Goal: Use online tool/utility: Utilize a website feature to perform a specific function

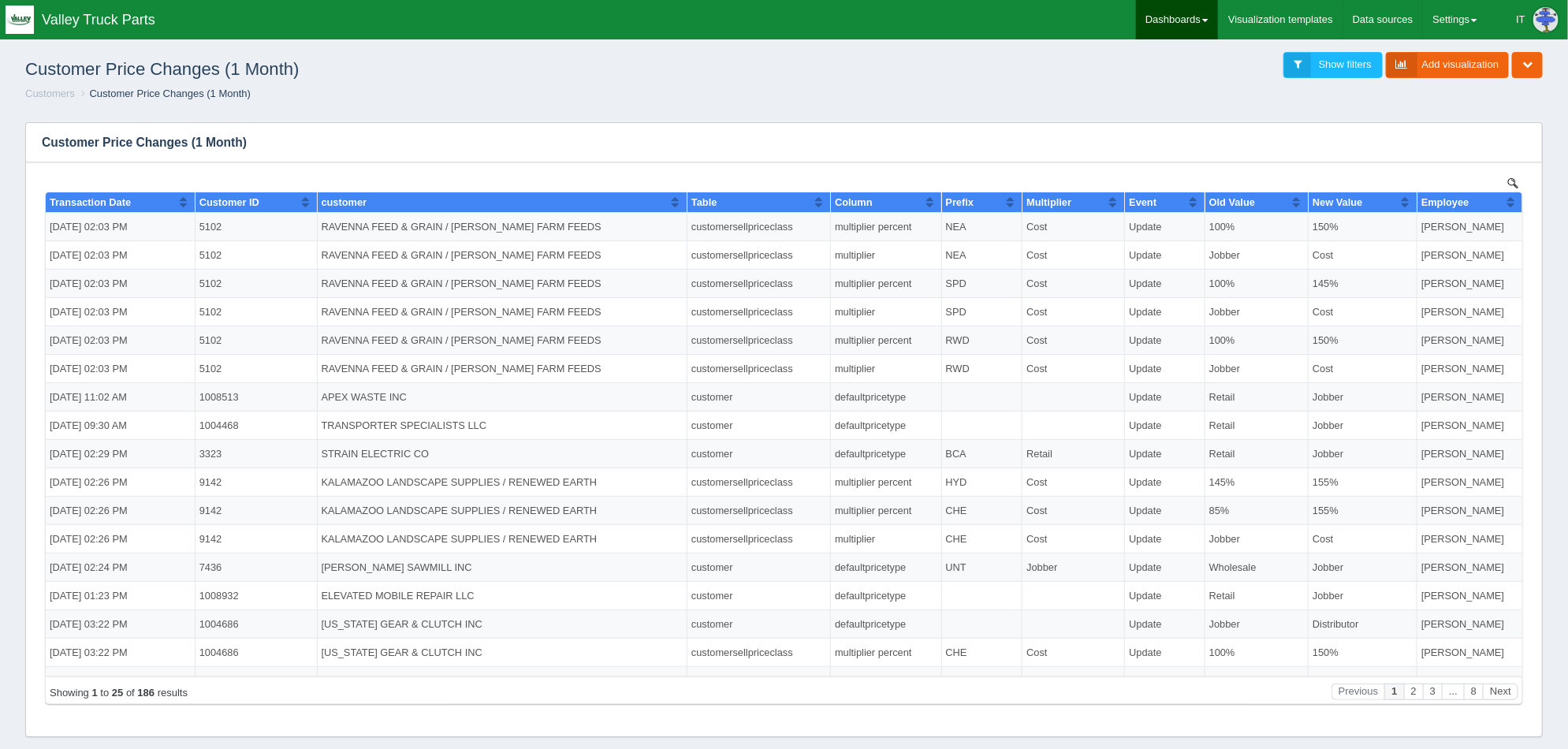
click at [1187, 21] on link "Dashboards" at bounding box center [1177, 19] width 82 height 39
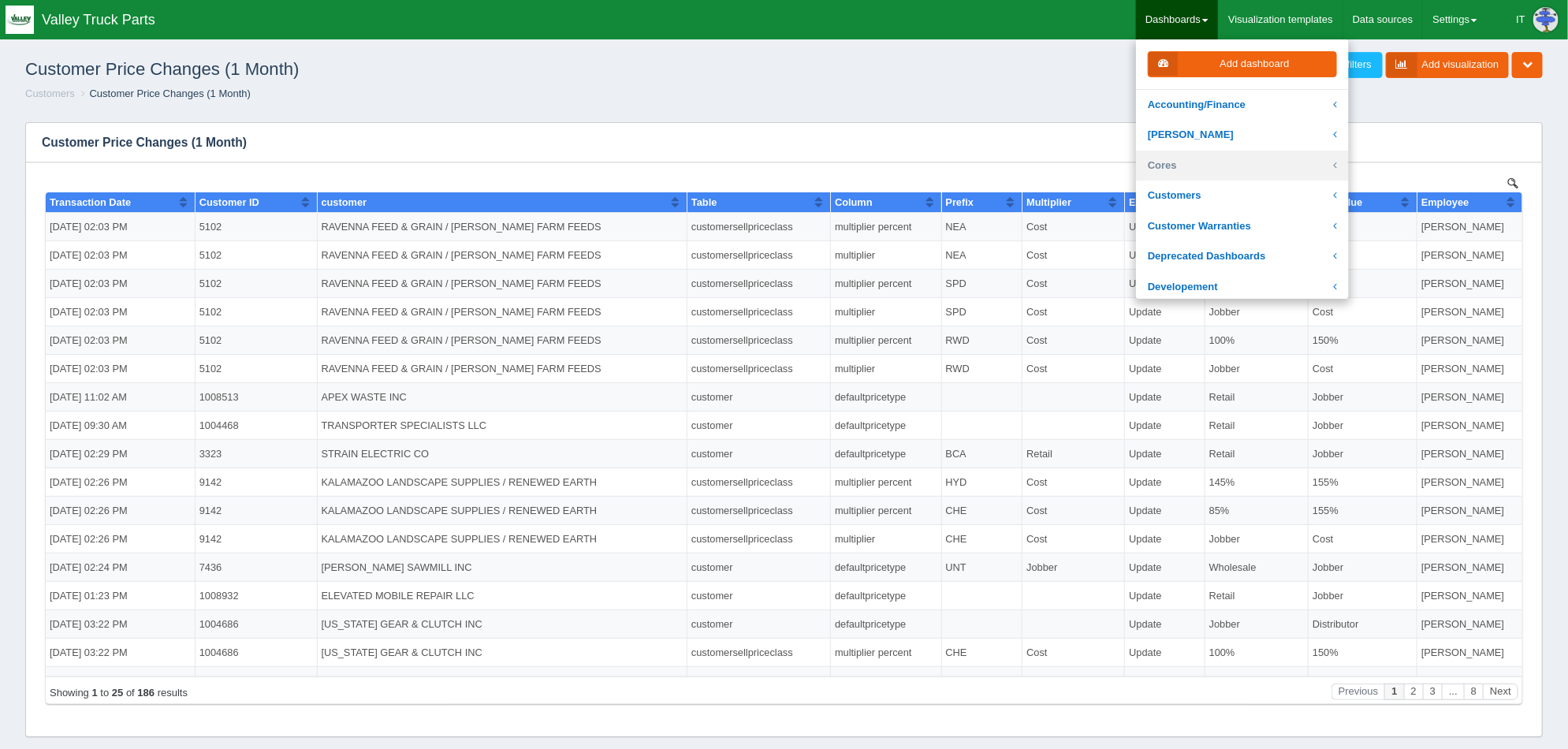
scroll to position [97, 0]
click at [1214, 186] on link "Developement" at bounding box center [1242, 190] width 213 height 31
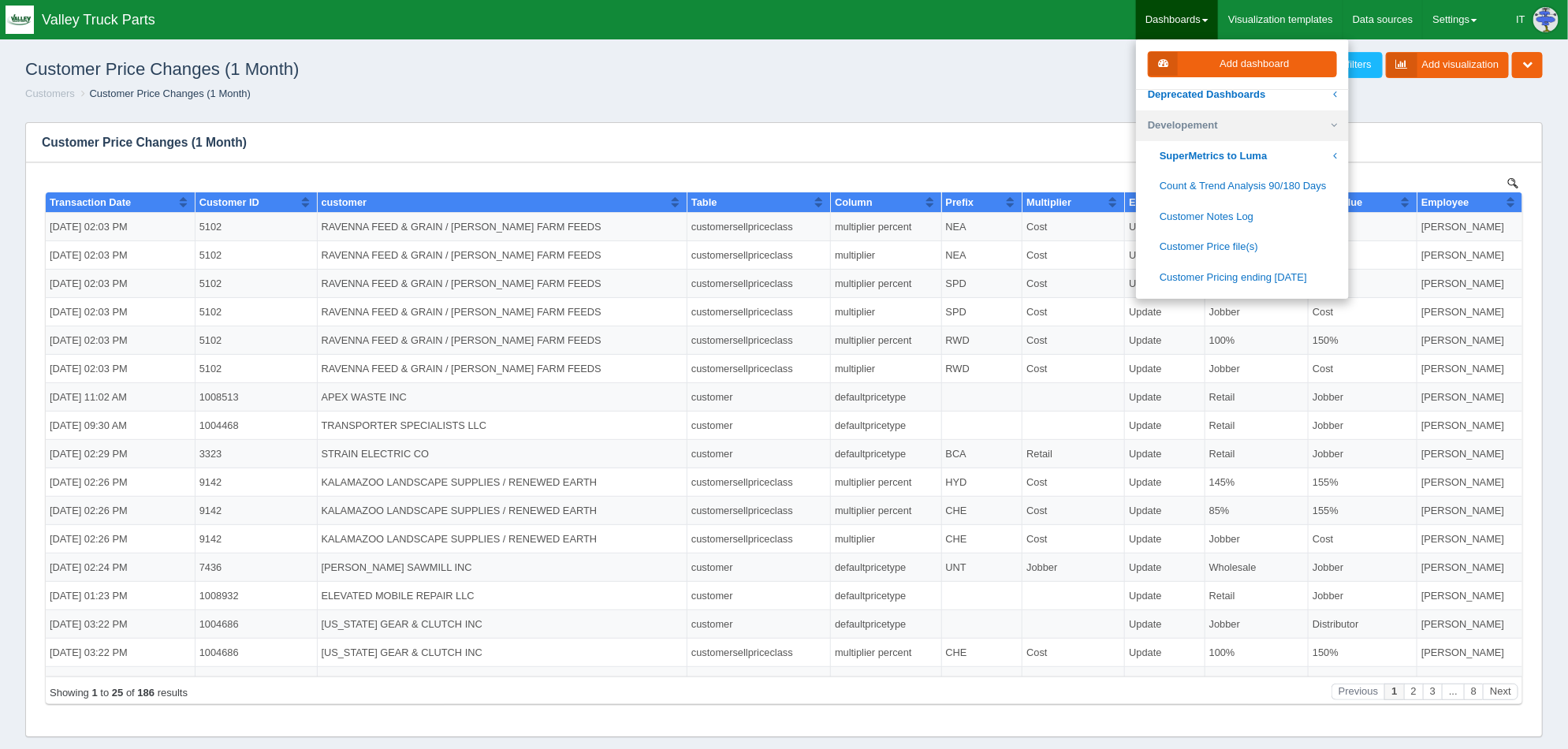
scroll to position [196, 0]
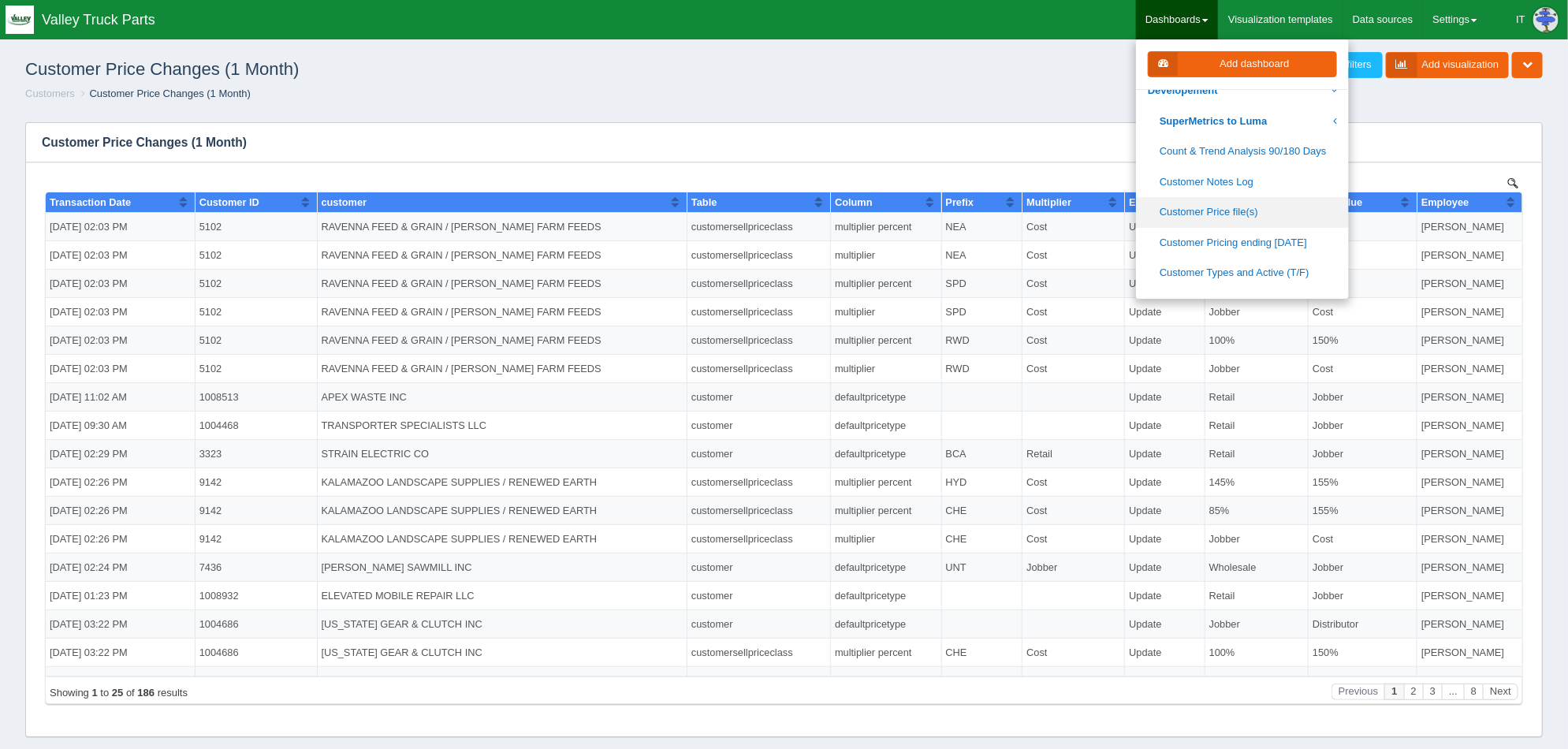
click at [1252, 207] on link "Customer Price file(s)" at bounding box center [1242, 212] width 213 height 31
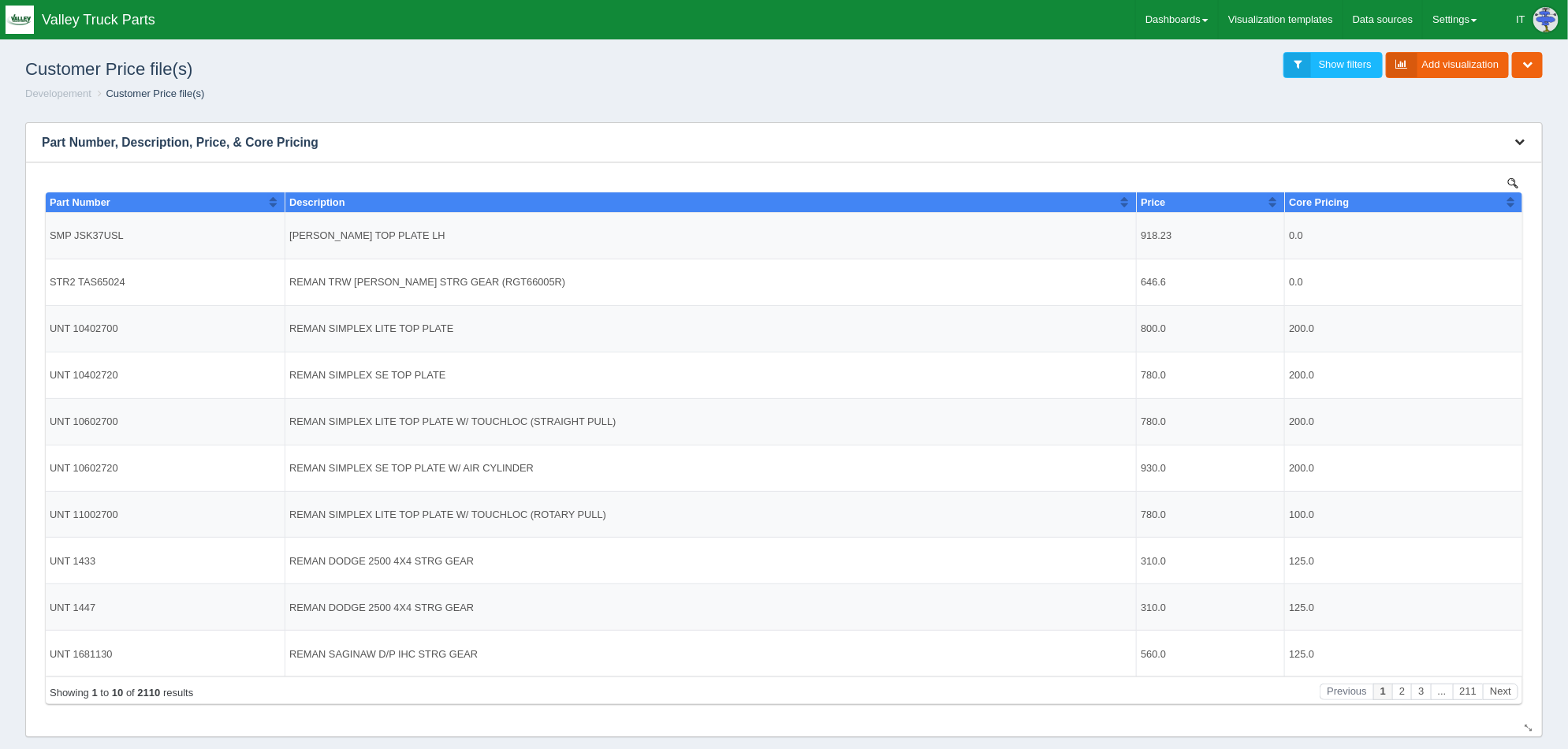
click at [1525, 146] on button "button" at bounding box center [1518, 142] width 21 height 24
click at [1471, 165] on link "Edit chart" at bounding box center [1466, 165] width 126 height 23
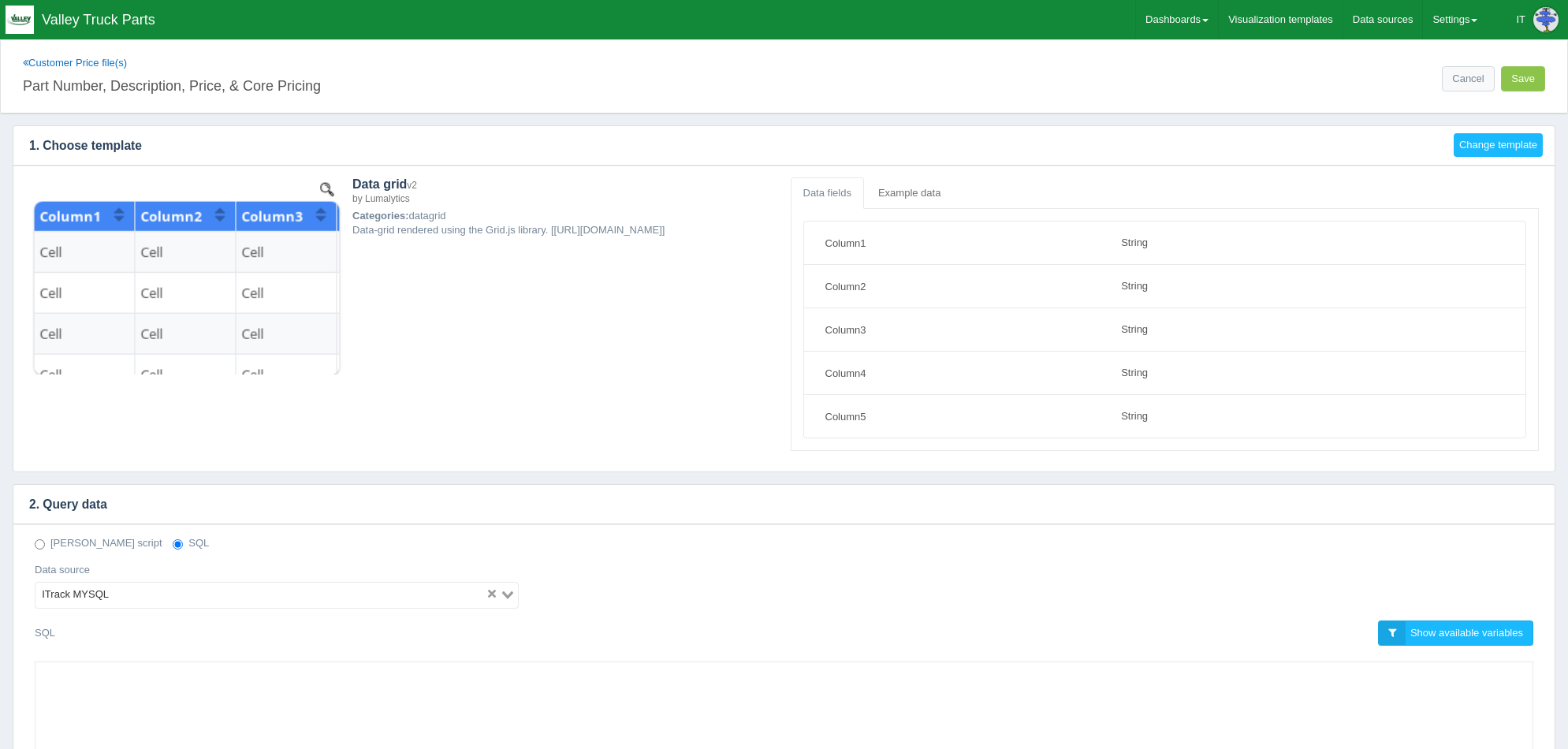
select select "string"
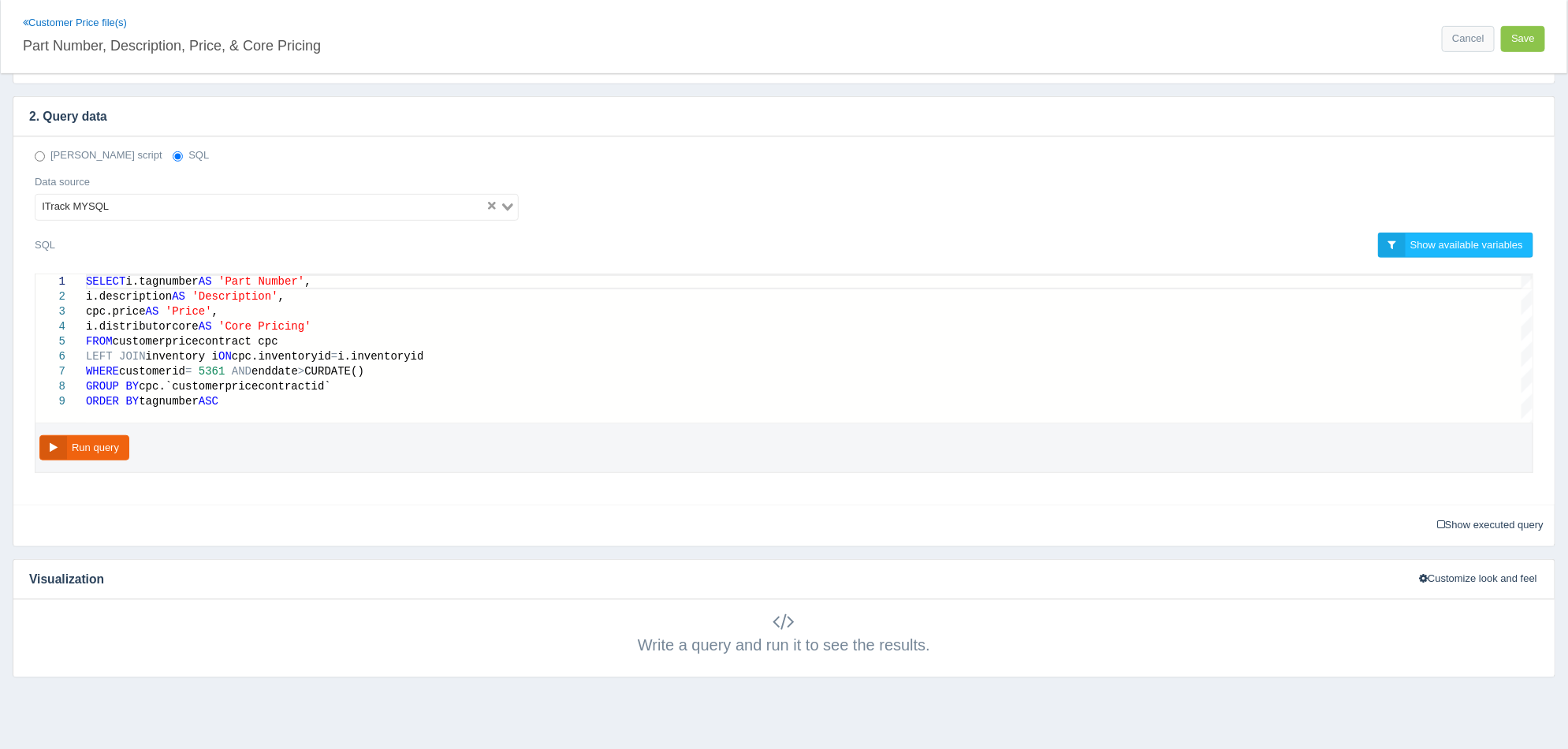
scroll to position [394, 0]
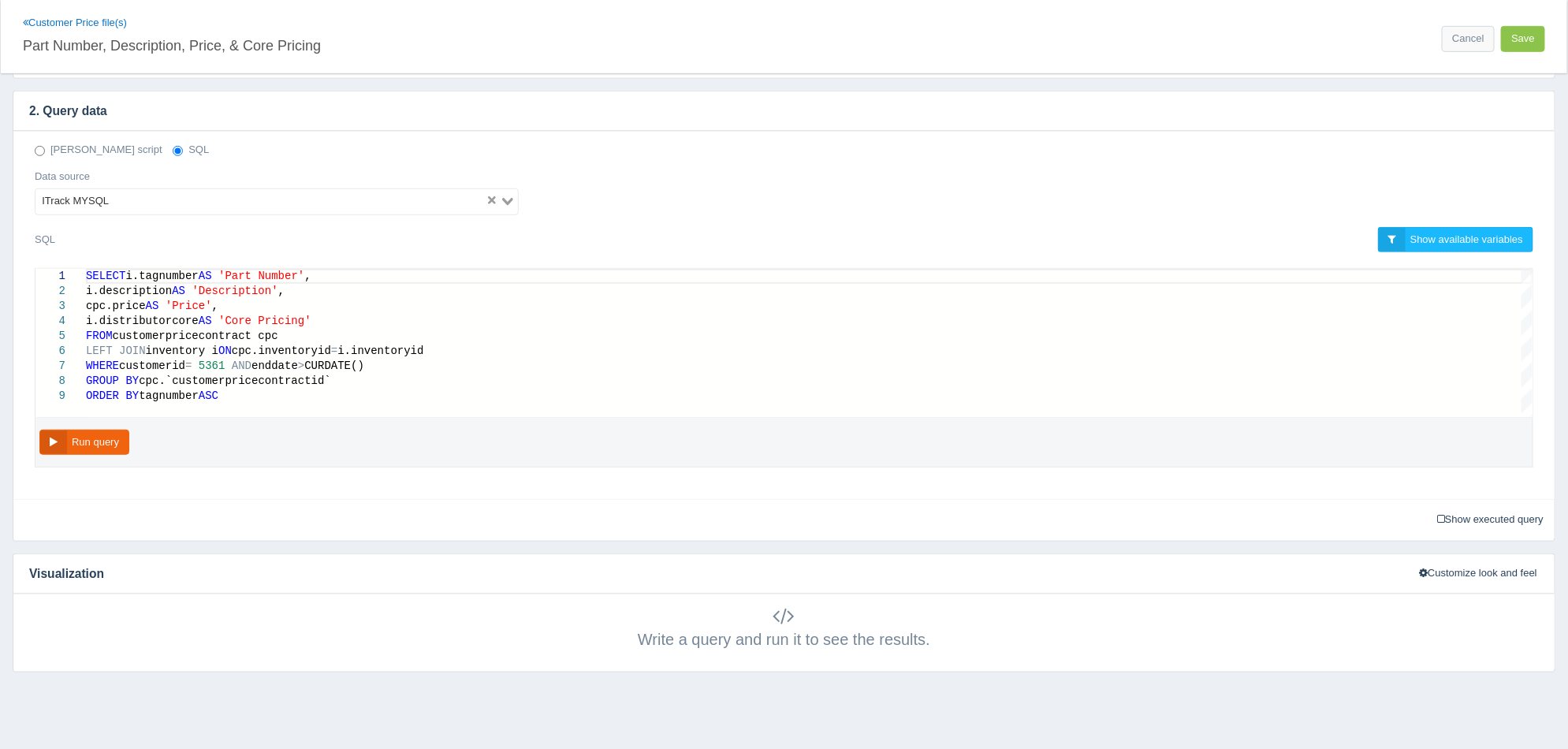
click at [180, 331] on span "customerpricecontract cpc" at bounding box center [195, 335] width 165 height 13
click at [222, 365] on span "5361" at bounding box center [212, 365] width 27 height 13
type textarea "SELECT i.tagnumber AS 'Part Number', i.description AS 'Description', cpc.price …"
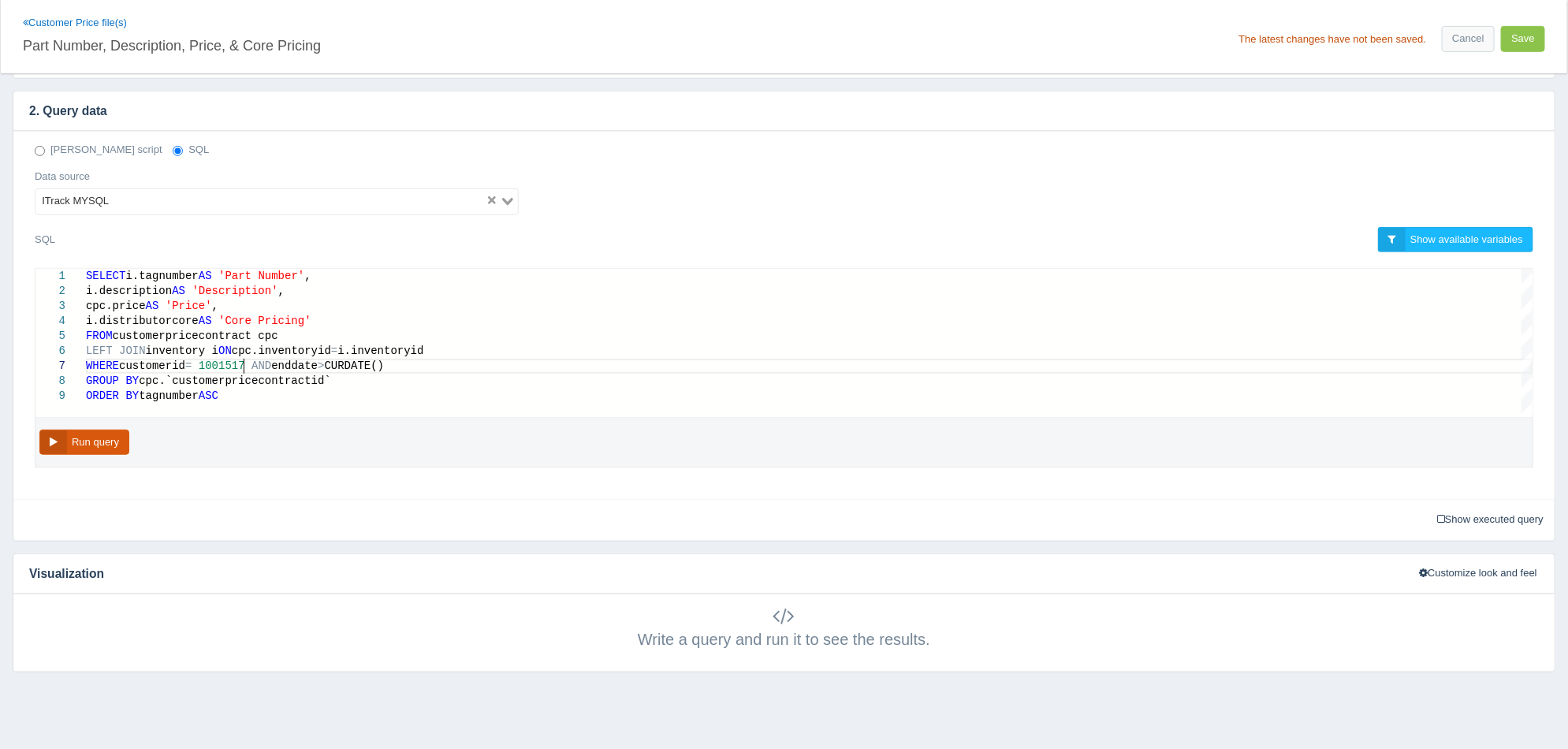
click at [111, 441] on button "Run query" at bounding box center [84, 443] width 90 height 26
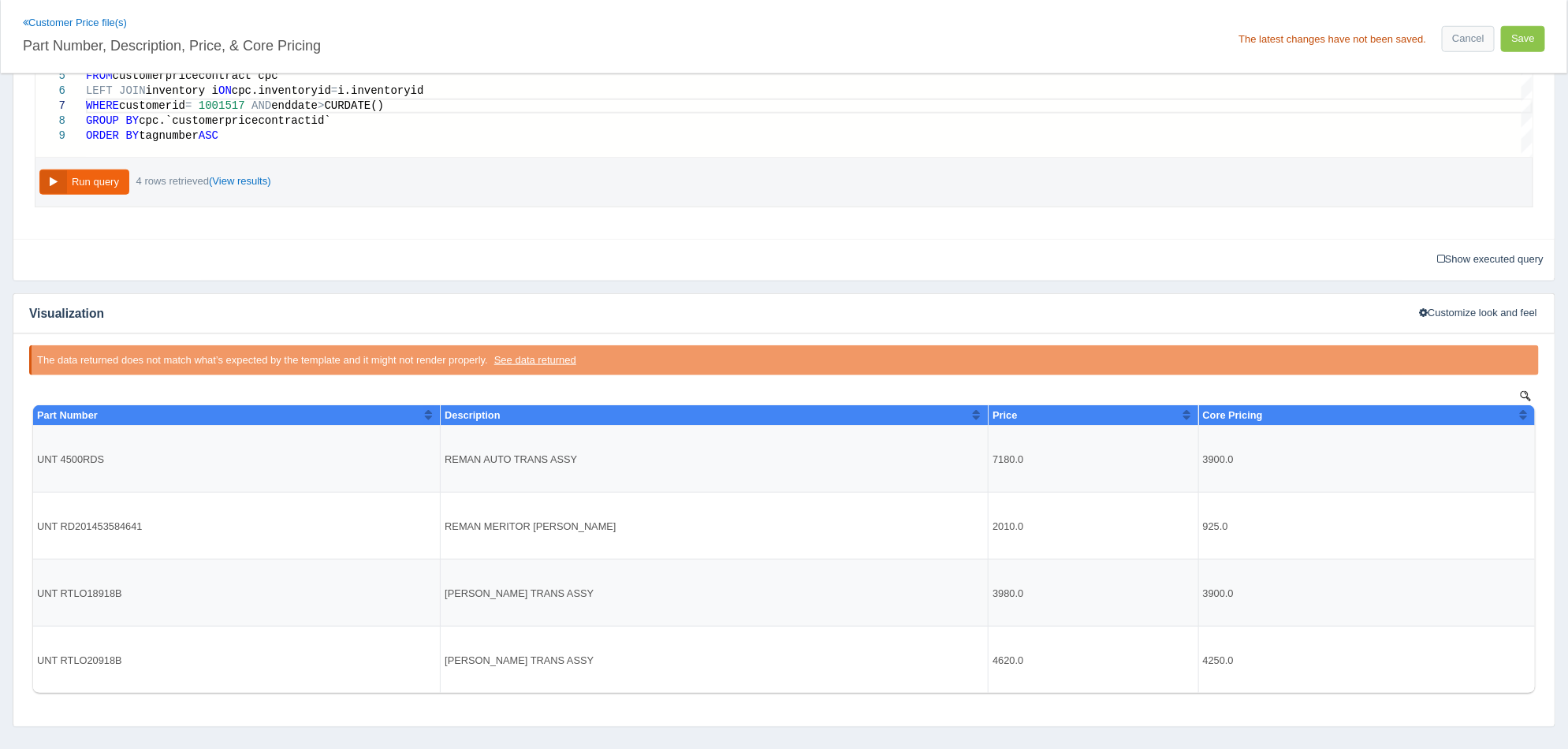
scroll to position [731, 0]
